Goal: Transaction & Acquisition: Purchase product/service

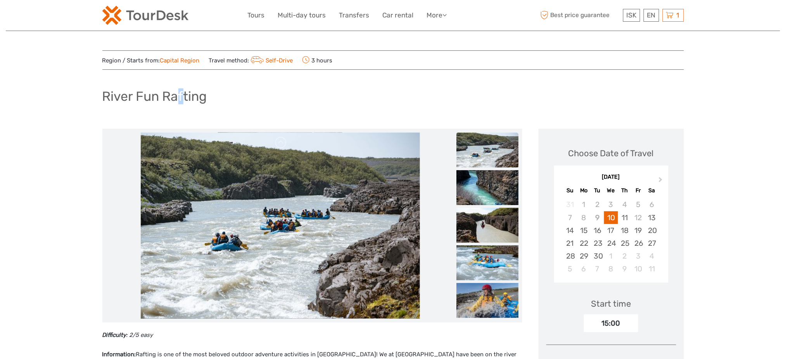
click at [181, 96] on h1 "River Fun Rafting" at bounding box center [154, 96] width 105 height 16
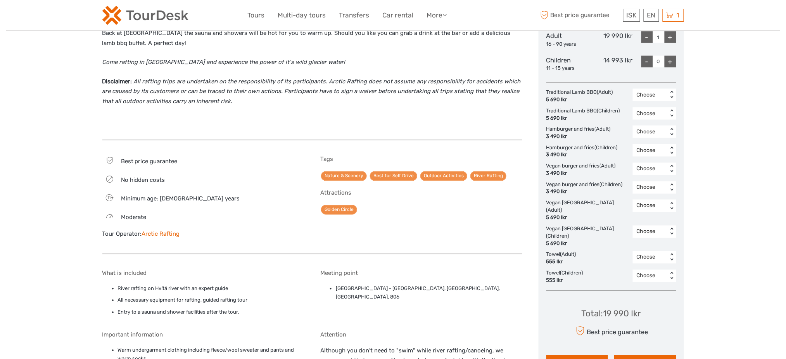
scroll to position [362, 0]
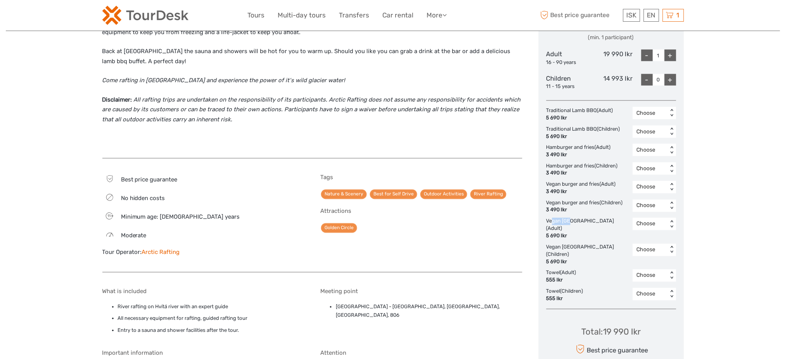
drag, startPoint x: 571, startPoint y: 223, endPoint x: 552, endPoint y: 223, distance: 18.6
click at [552, 223] on div "Vegan Wellington (Adult) 5 690 Ikr" at bounding box center [590, 229] width 87 height 22
drag, startPoint x: 588, startPoint y: 201, endPoint x: 570, endPoint y: 201, distance: 17.8
click at [571, 201] on div "Vegan burger and fries (Children) 3 490 Ikr" at bounding box center [587, 207] width 80 height 15
drag, startPoint x: 585, startPoint y: 167, endPoint x: 563, endPoint y: 165, distance: 22.2
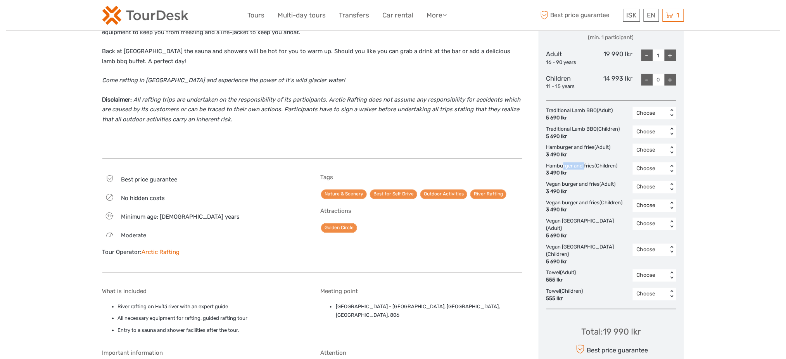
click at [563, 165] on div "Hamburger and fries (Children) 3 490 Ikr" at bounding box center [584, 170] width 75 height 15
drag, startPoint x: 588, startPoint y: 130, endPoint x: 573, endPoint y: 131, distance: 15.6
click at [573, 131] on div "Traditional Lamb BBQ (Children) 5 690 Ikr" at bounding box center [586, 133] width 78 height 15
drag, startPoint x: 591, startPoint y: 112, endPoint x: 566, endPoint y: 112, distance: 24.8
click at [566, 112] on div "Traditional Lamb BBQ (Adult) 5 690 Ikr" at bounding box center [582, 114] width 71 height 15
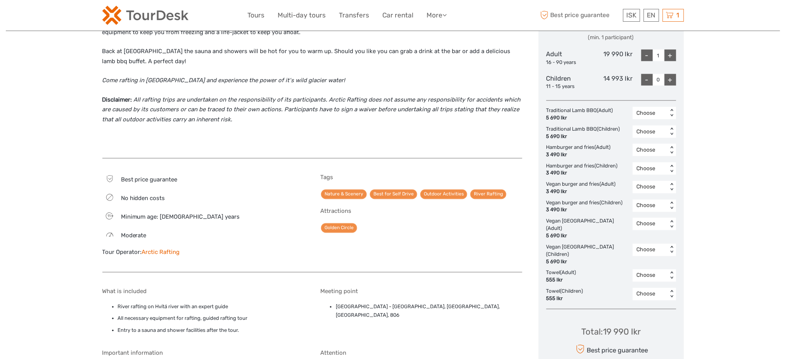
click at [505, 149] on div "Difficulty : 2/5 easy Information: Rafting is one of the most beloved outdoor a…" at bounding box center [312, 60] width 420 height 182
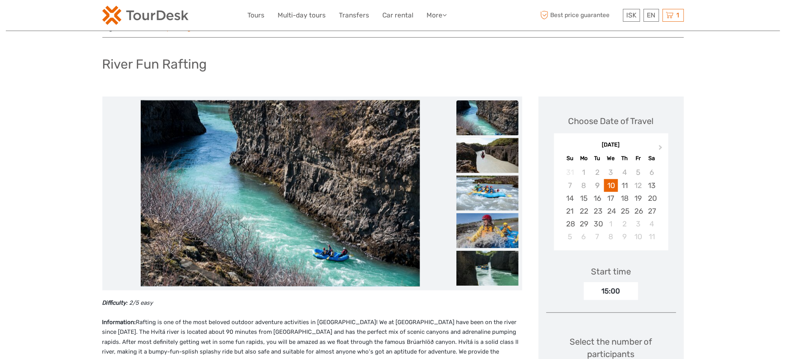
scroll to position [0, 0]
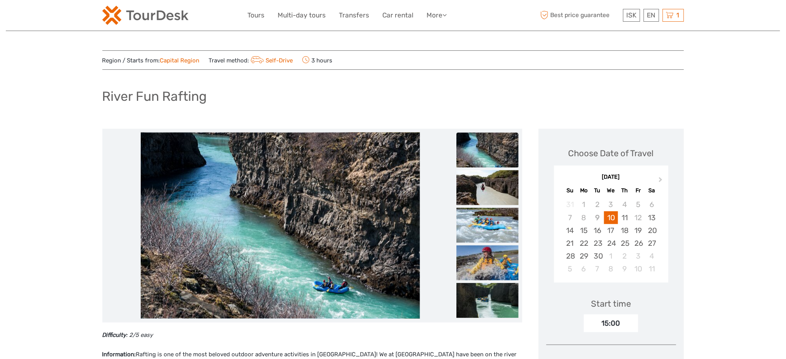
click at [177, 93] on h1 "River Fun Rafting" at bounding box center [154, 96] width 105 height 16
copy div "River Fun Rafting"
